Goal: Task Accomplishment & Management: Manage account settings

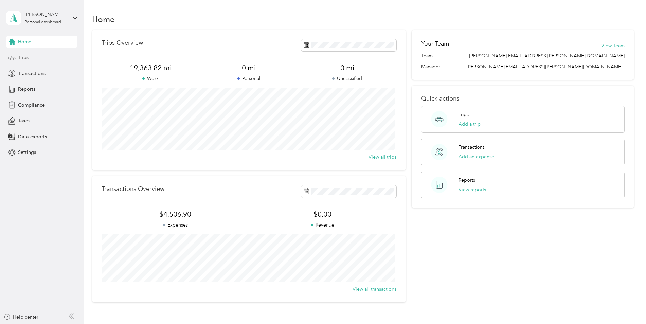
click at [30, 52] on div "Trips" at bounding box center [41, 58] width 71 height 12
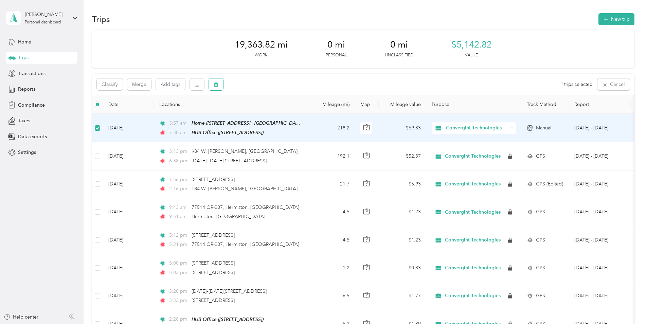
click at [218, 86] on icon "button" at bounding box center [216, 84] width 5 height 5
click at [266, 112] on button "Yes" at bounding box center [266, 112] width 13 height 11
